Goal: Check status

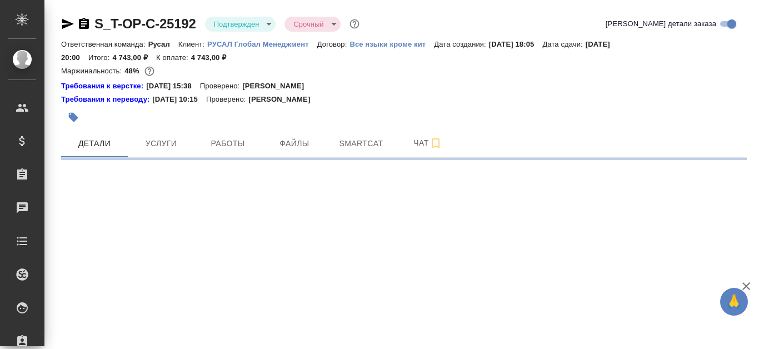
select select "RU"
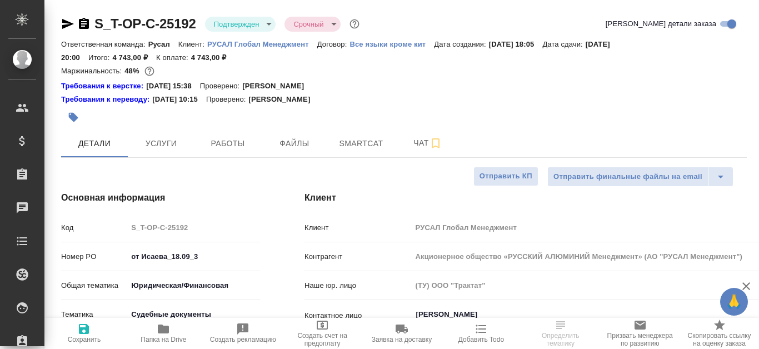
type textarea "x"
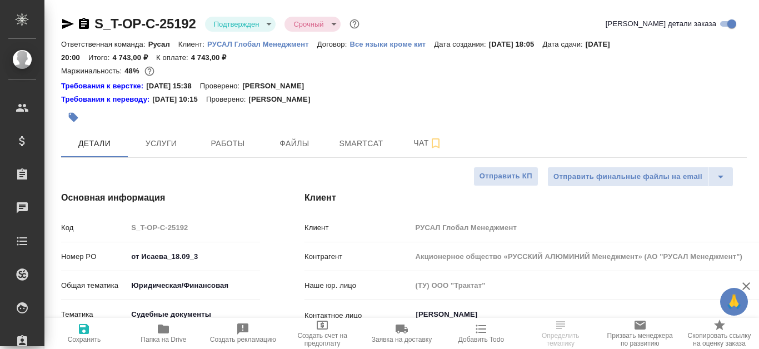
type textarea "x"
type input "[PERSON_NAME]"
click at [361, 146] on span "Smartcat" at bounding box center [361, 144] width 53 height 14
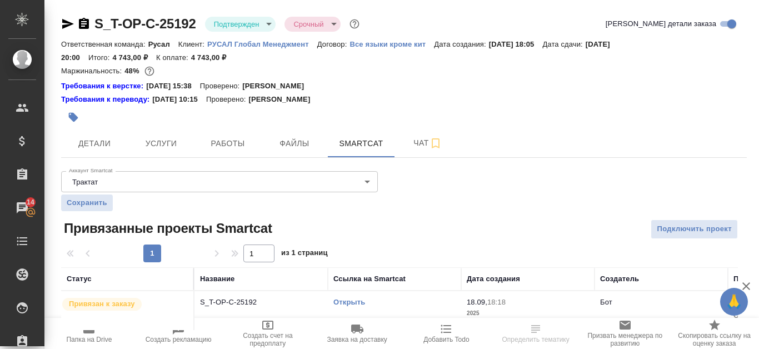
click at [333, 302] on link "Открыть" at bounding box center [349, 302] width 32 height 8
